Goal: Transaction & Acquisition: Purchase product/service

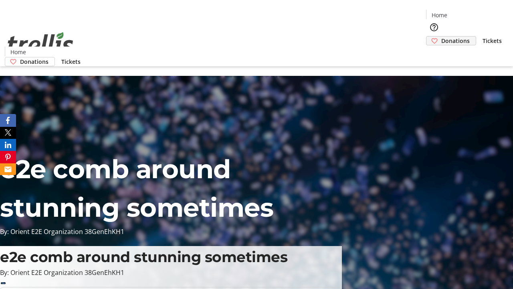
click at [441, 36] on span "Donations" at bounding box center [455, 40] width 28 height 8
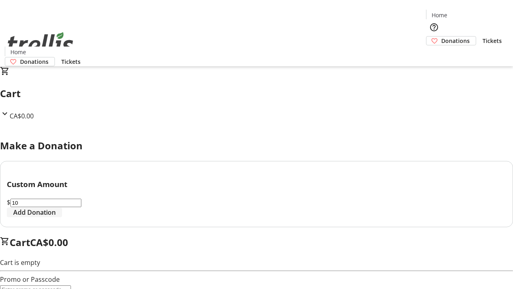
click at [56, 217] on span "Add Donation" at bounding box center [34, 212] width 43 height 10
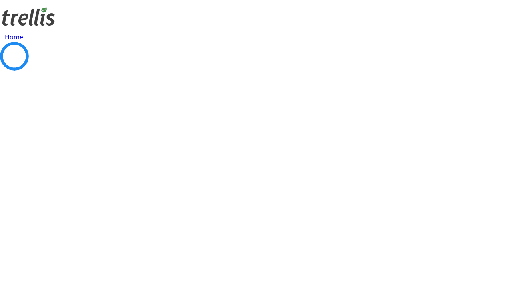
select select "CA"
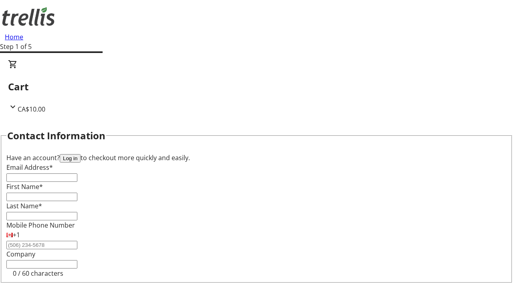
click at [81, 154] on button "Log in" at bounding box center [70, 158] width 21 height 8
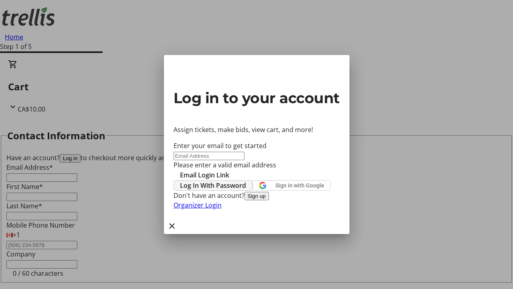
click at [246, 180] on span "Log In With Password" at bounding box center [213, 185] width 66 height 10
